Goal: Use online tool/utility: Utilize a website feature to perform a specific function

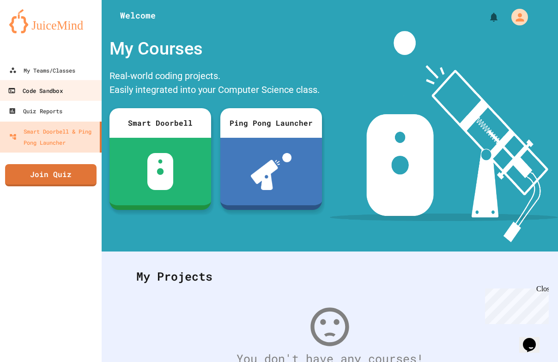
click at [76, 82] on link "Code Sandbox" at bounding box center [51, 90] width 105 height 21
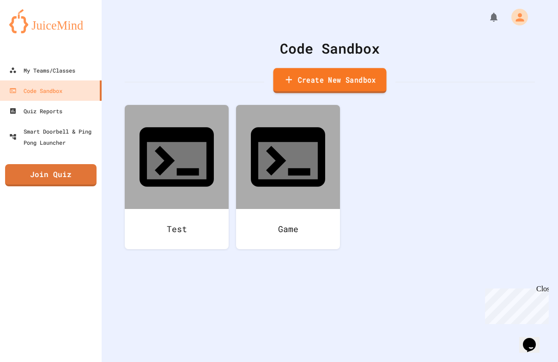
click at [347, 84] on link "Create New Sandbox" at bounding box center [329, 80] width 113 height 25
